Goal: Use online tool/utility: Utilize a website feature to perform a specific function

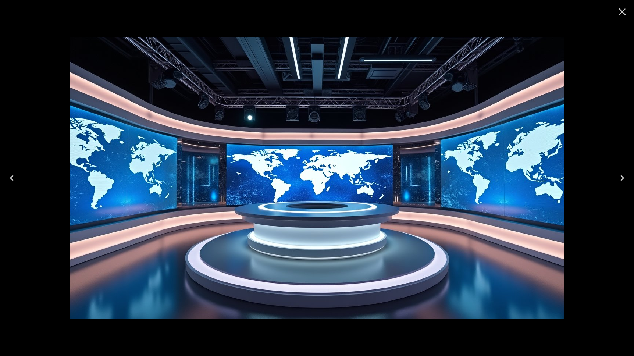
click at [326, 141] on img at bounding box center [317, 178] width 494 height 282
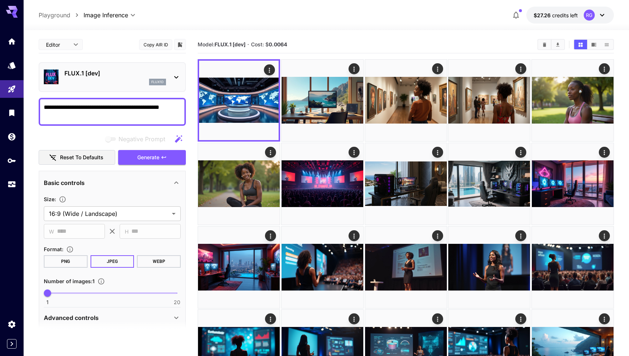
click at [16, 12] on icon at bounding box center [15, 12] width 6 height 4
click at [17, 42] on link at bounding box center [12, 41] width 24 height 18
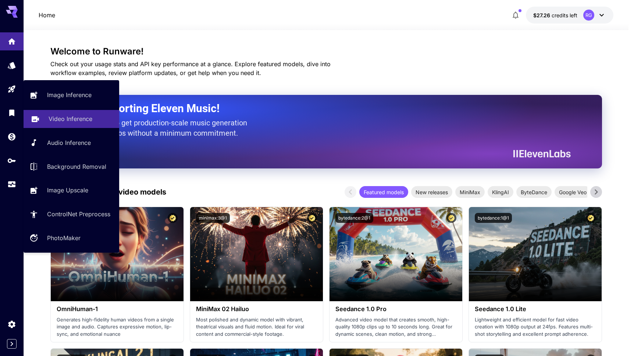
click at [49, 118] on p "Video Inference" at bounding box center [71, 118] width 44 height 9
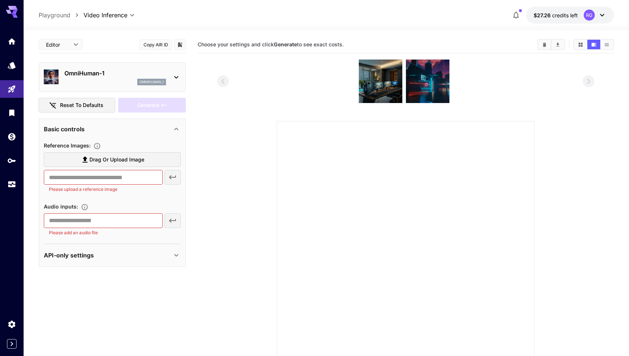
click at [94, 77] on p "OmniHuman‑1" at bounding box center [115, 73] width 102 height 9
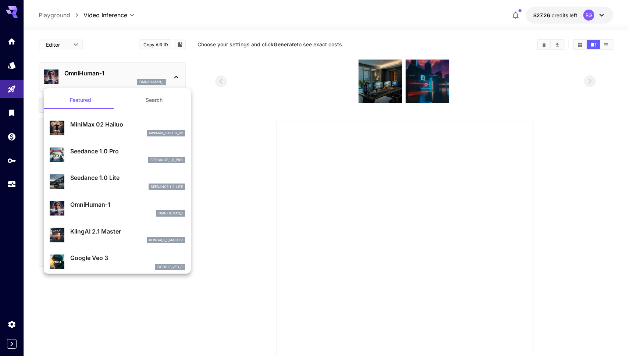
click at [94, 77] on div at bounding box center [317, 178] width 634 height 356
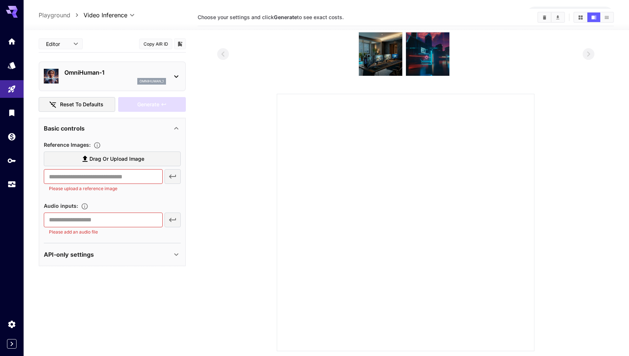
scroll to position [58, 0]
